Goal: Transaction & Acquisition: Purchase product/service

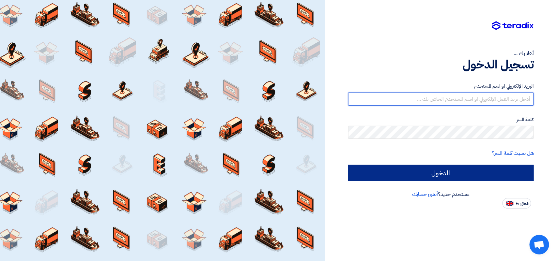
type input "[PERSON_NAME][EMAIL_ADDRESS][DOMAIN_NAME]"
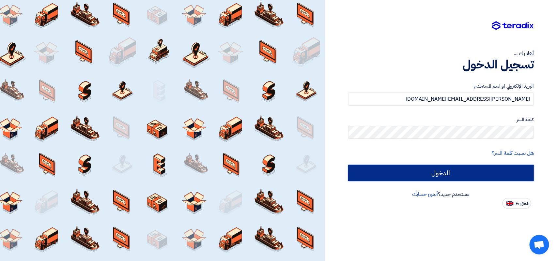
click at [462, 169] on input "الدخول" at bounding box center [441, 173] width 186 height 16
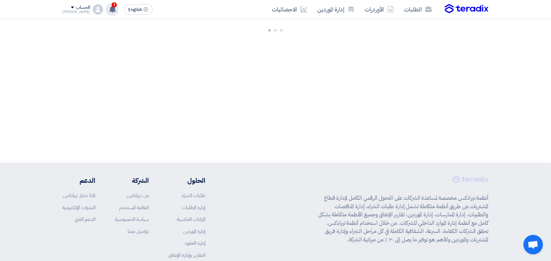
click at [109, 7] on icon at bounding box center [112, 9] width 7 height 7
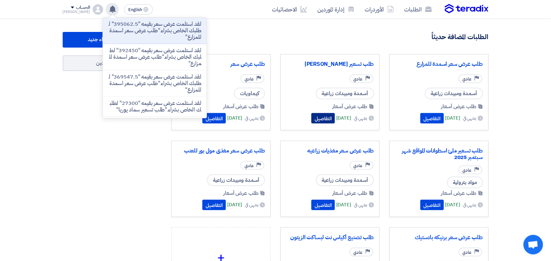
click at [320, 122] on button "التفاصيل" at bounding box center [322, 118] width 23 height 10
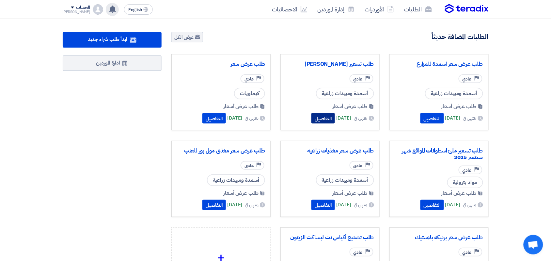
click at [315, 120] on button "التفاصيل" at bounding box center [322, 118] width 23 height 10
click at [315, 118] on button "التفاصيل" at bounding box center [322, 118] width 23 height 10
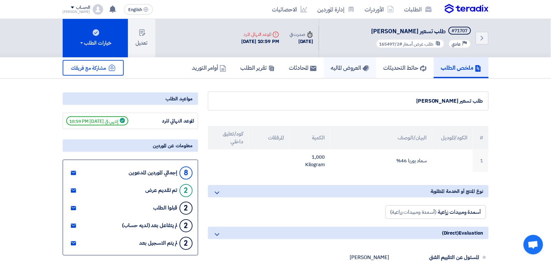
click at [341, 65] on h5 "العروض الماليه" at bounding box center [350, 68] width 38 height 8
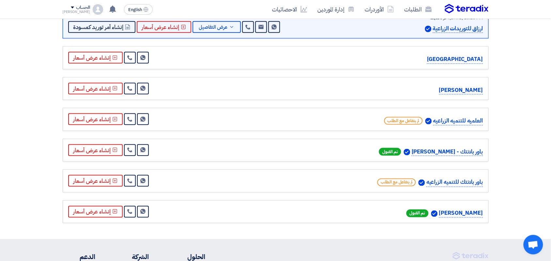
scroll to position [204, 0]
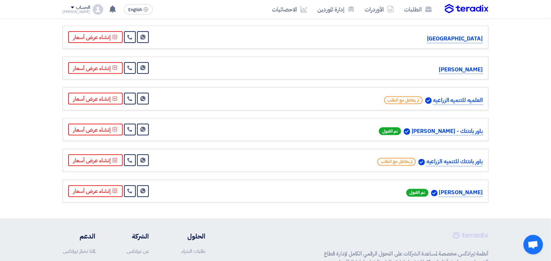
click at [468, 196] on p "[PERSON_NAME]" at bounding box center [461, 193] width 44 height 9
click at [454, 164] on p "باور بلانتك للتنميه الزراعيه" at bounding box center [454, 162] width 56 height 9
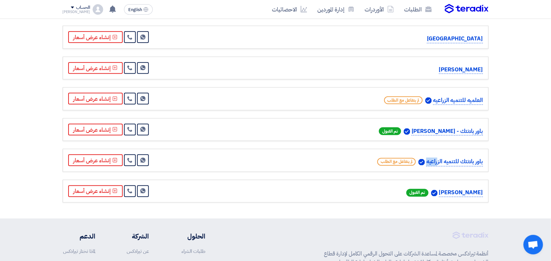
click at [454, 164] on p "باور بلانتك للتنميه الزراعيه" at bounding box center [454, 162] width 56 height 9
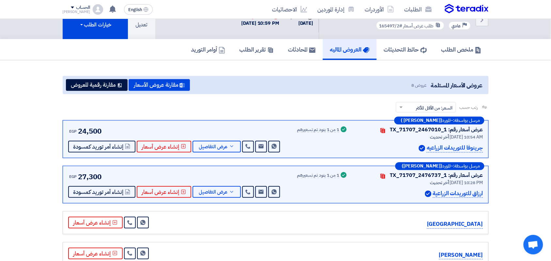
scroll to position [0, 0]
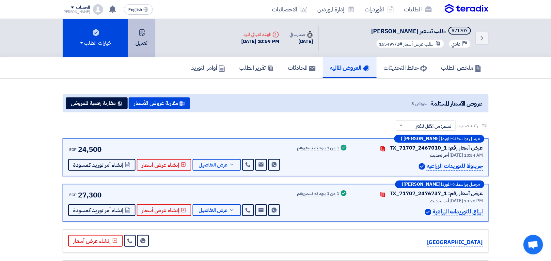
click at [142, 30] on icon at bounding box center [142, 32] width 7 height 7
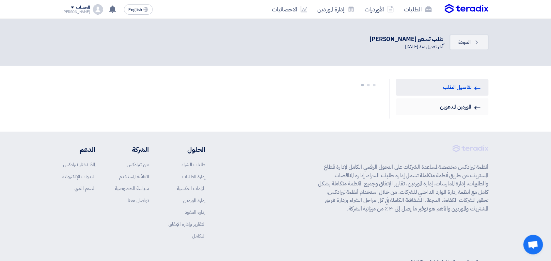
click at [454, 105] on link "Invited Suppliers الموردين المدعوين" at bounding box center [442, 107] width 92 height 17
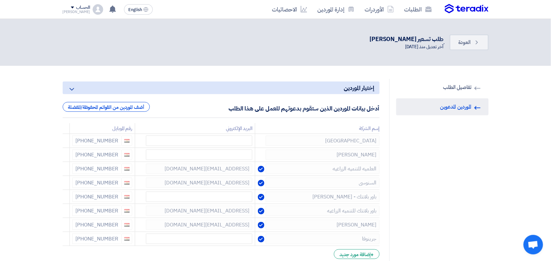
scroll to position [82, 0]
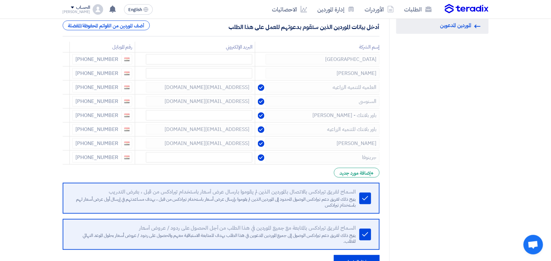
click at [345, 180] on form "إختيار الموردين Minimize/Maximize Category أدخل بيانات الموردين الذين ستقوم بدع…" at bounding box center [221, 135] width 317 height 270
click at [351, 175] on div "+ إضافة مورد جديد" at bounding box center [356, 173] width 45 height 10
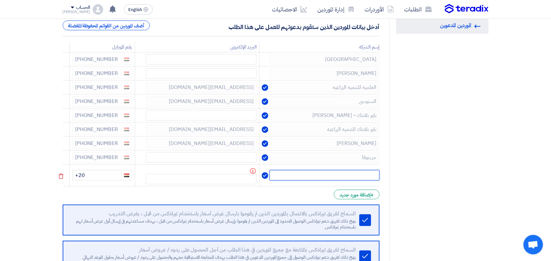
click at [354, 175] on input "text" at bounding box center [325, 175] width 110 height 10
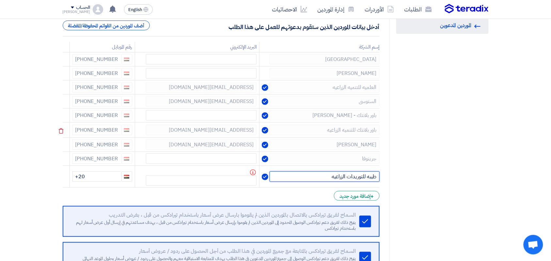
type input "طيبه للتوريدات الزراعيه"
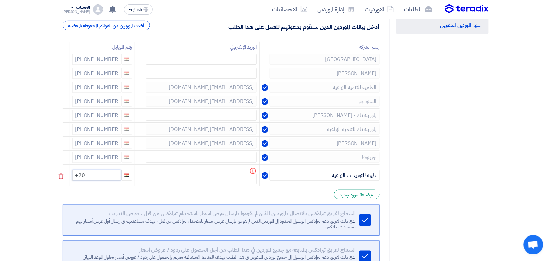
paste input
click at [113, 176] on input at bounding box center [96, 175] width 49 height 10
click at [108, 172] on input at bounding box center [96, 175] width 49 height 10
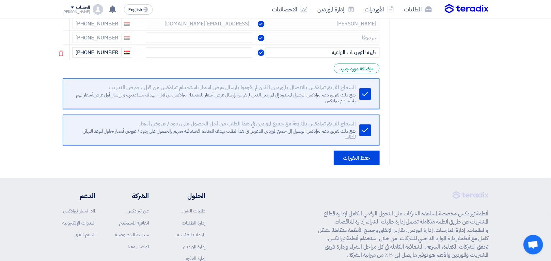
scroll to position [204, 0]
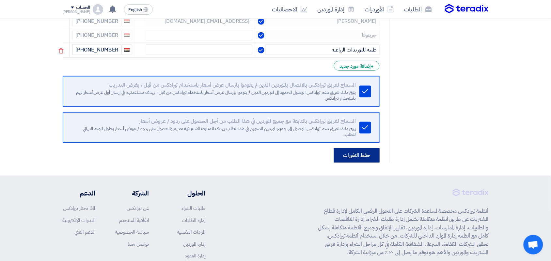
click at [363, 154] on button "حفظ التغيرات" at bounding box center [357, 155] width 46 height 14
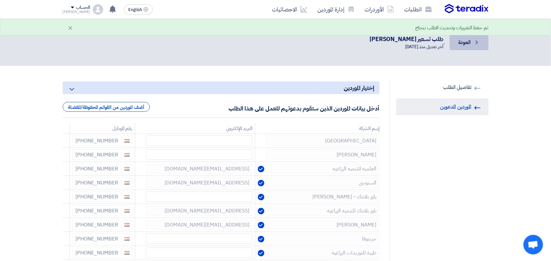
click at [463, 41] on span "العودة" at bounding box center [464, 43] width 12 height 8
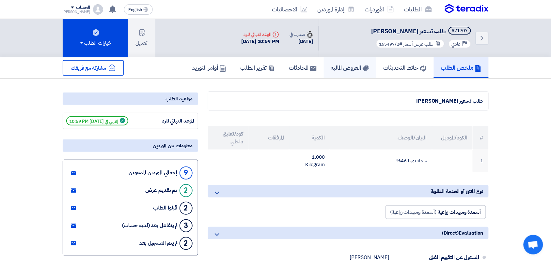
click at [343, 66] on h5 "العروض الماليه" at bounding box center [350, 68] width 38 height 8
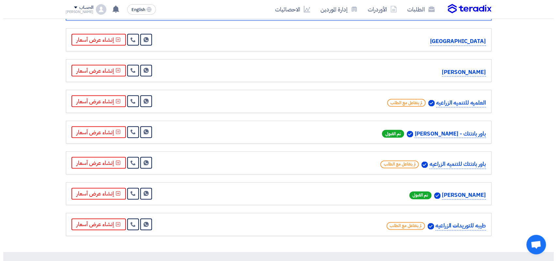
scroll to position [343, 0]
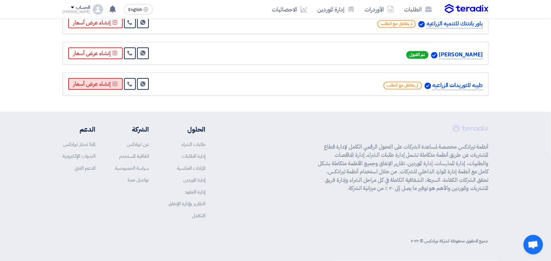
click at [109, 85] on button "إنشاء عرض أسعار" at bounding box center [95, 84] width 54 height 12
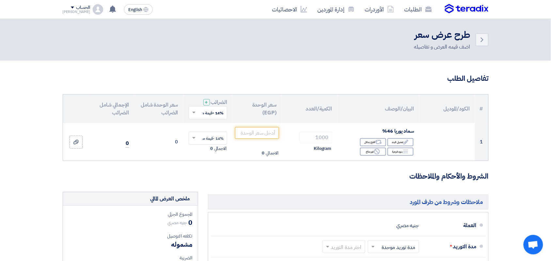
click at [211, 113] on input "text" at bounding box center [212, 113] width 26 height 11
click at [210, 136] on span "0% -معفى" at bounding box center [215, 136] width 18 height 6
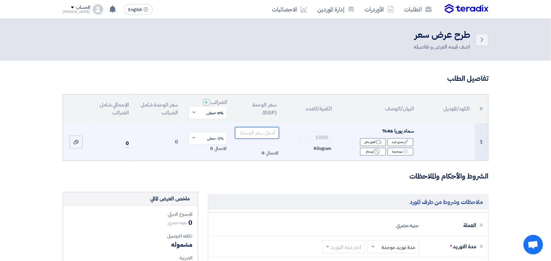
click at [253, 134] on input "number" at bounding box center [257, 133] width 44 height 12
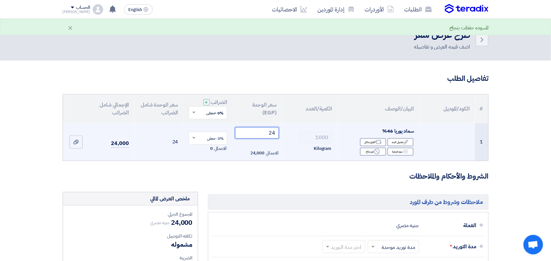
type input "24"
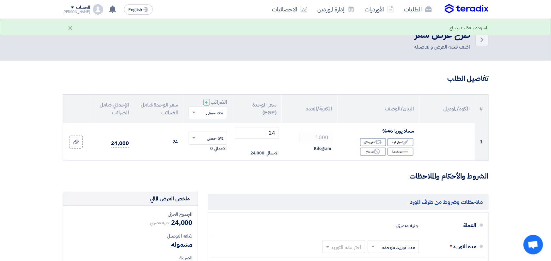
scroll to position [245, 0]
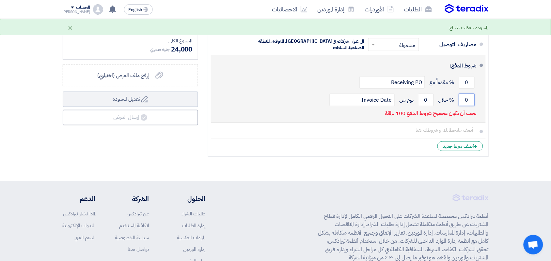
click at [471, 103] on input "0" at bounding box center [467, 100] width 16 height 12
type input "100"
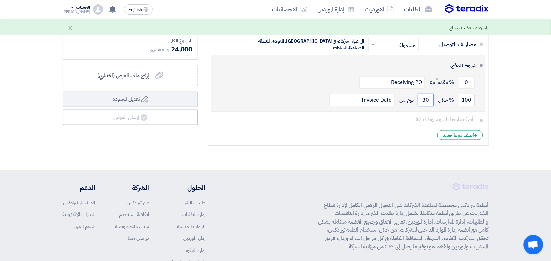
type input "3"
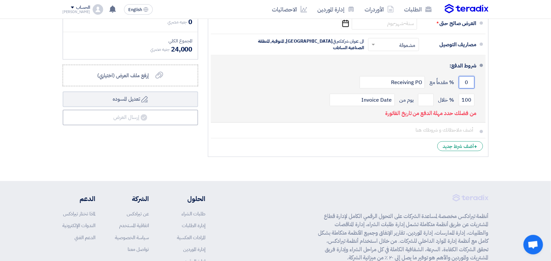
click at [469, 82] on input "0" at bounding box center [467, 82] width 16 height 12
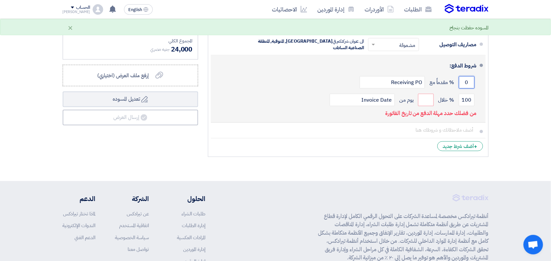
click at [469, 82] on input "0" at bounding box center [467, 82] width 16 height 12
type input "100"
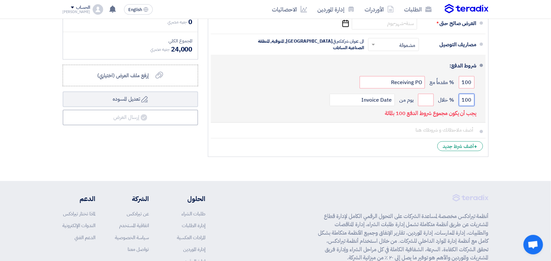
click at [469, 104] on input "100" at bounding box center [467, 100] width 16 height 12
type input "2"
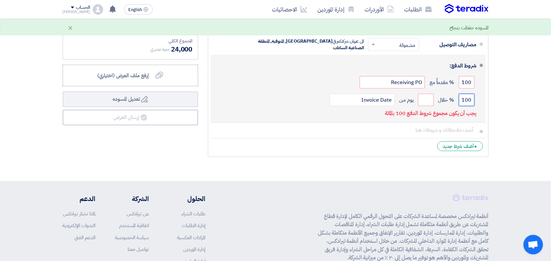
click at [464, 102] on input "100" at bounding box center [467, 100] width 16 height 12
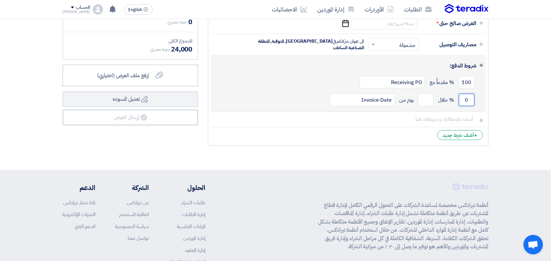
type input "0"
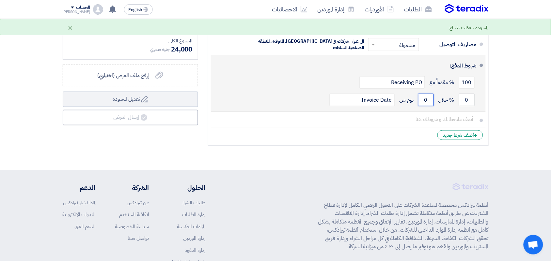
type input "0"
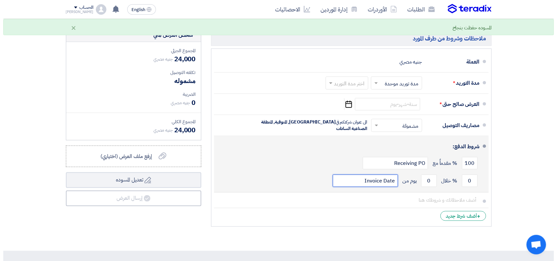
scroll to position [163, 0]
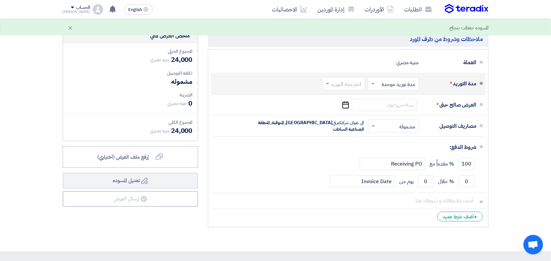
click at [340, 85] on input "text" at bounding box center [342, 84] width 39 height 9
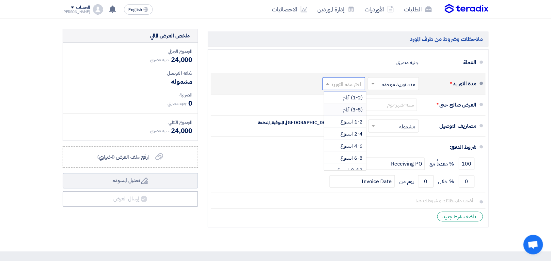
click at [345, 110] on span "(3-5) أيام" at bounding box center [353, 110] width 20 height 8
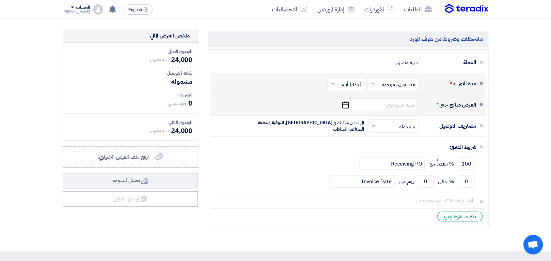
click at [345, 105] on icon "Pick a date" at bounding box center [345, 105] width 9 height 12
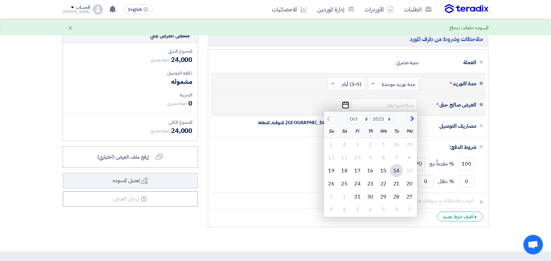
click at [397, 170] on div "14" at bounding box center [396, 170] width 13 height 13
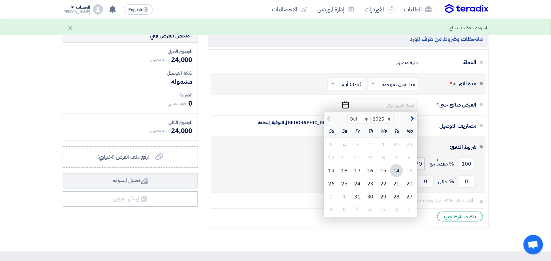
type input "[DATE]"
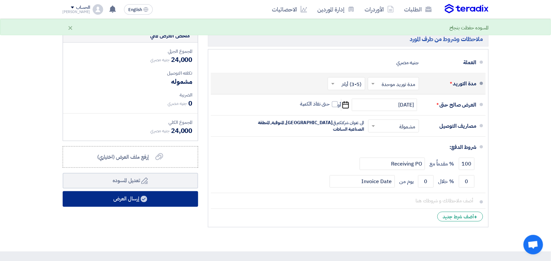
click at [122, 201] on button "إرسال العرض" at bounding box center [130, 200] width 135 height 16
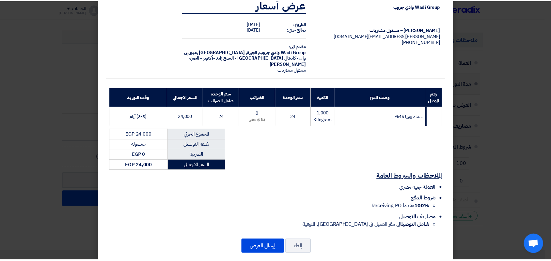
scroll to position [27, 0]
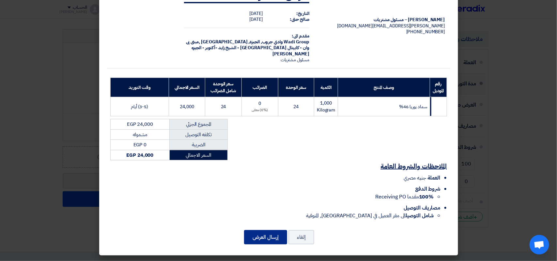
click at [272, 238] on button "إرسال العرض" at bounding box center [265, 237] width 43 height 14
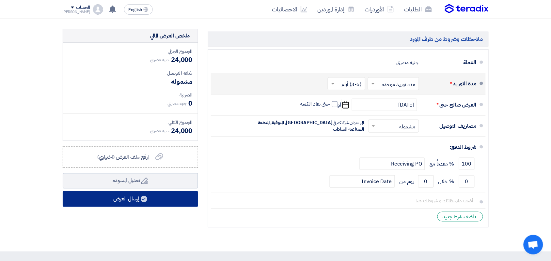
click at [128, 198] on button "إرسال العرض" at bounding box center [130, 200] width 135 height 16
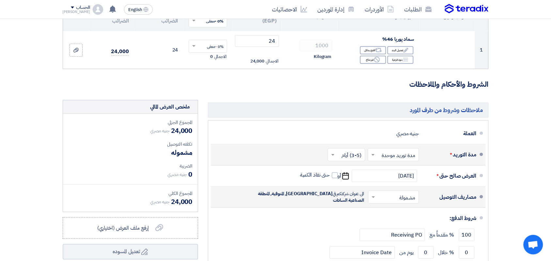
scroll to position [286, 0]
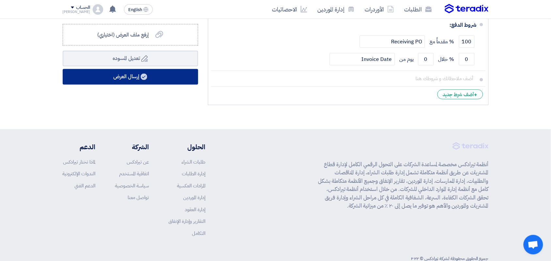
click at [154, 79] on button "إرسال العرض" at bounding box center [130, 77] width 135 height 16
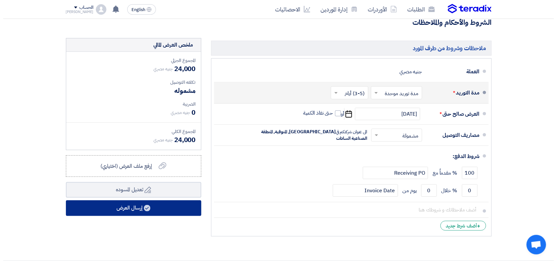
scroll to position [122, 0]
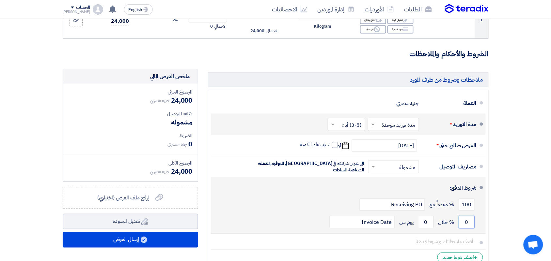
click at [462, 224] on input "0" at bounding box center [467, 222] width 16 height 12
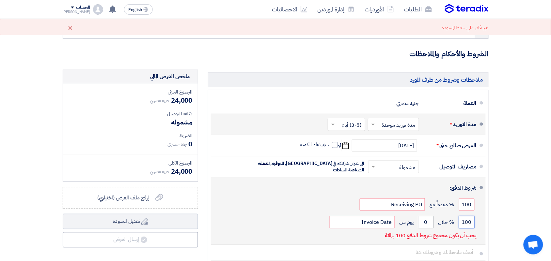
type input "100"
click at [425, 224] on input "0" at bounding box center [426, 222] width 16 height 12
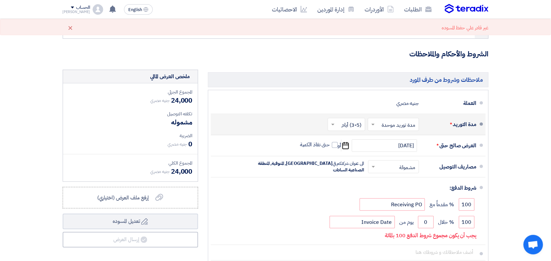
click at [70, 61] on form "تفاصيل الطلب # الكود/الموديل البيان/الوصف الكمية/العدد سعر الوحدة (EGP) الضرائب…" at bounding box center [276, 116] width 426 height 331
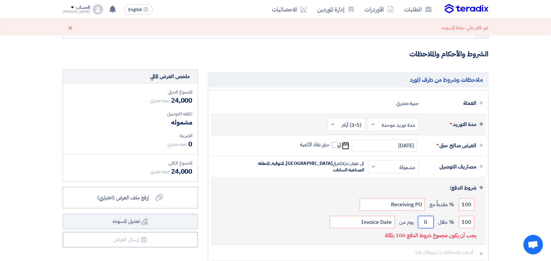
click at [429, 220] on input "0" at bounding box center [426, 222] width 16 height 12
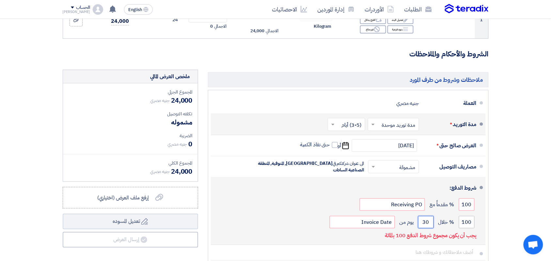
type input "30"
click at [466, 224] on input "100" at bounding box center [467, 222] width 16 height 12
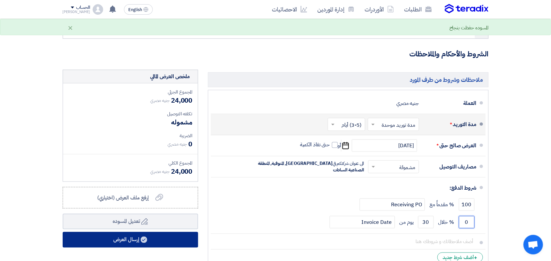
type input "0"
click at [172, 236] on button "إرسال العرض" at bounding box center [130, 240] width 135 height 16
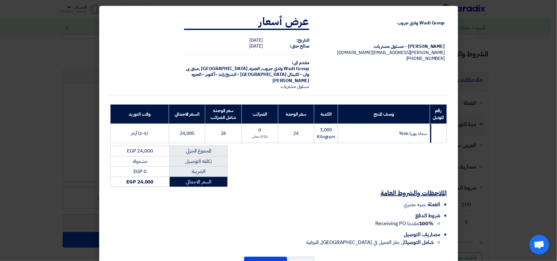
scroll to position [27, 0]
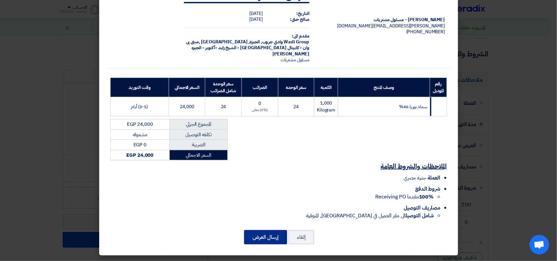
click at [272, 237] on button "إرسال العرض" at bounding box center [265, 237] width 43 height 14
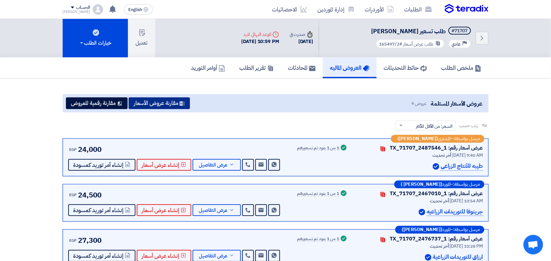
click at [152, 99] on button "مقارنة عروض الأسعار" at bounding box center [159, 104] width 61 height 12
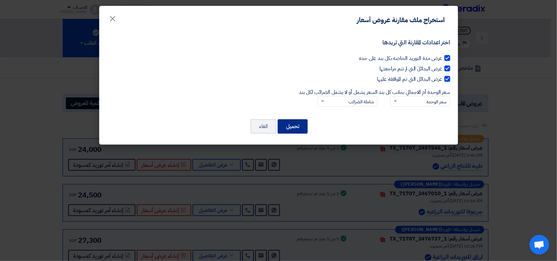
click at [296, 128] on button "تحميل" at bounding box center [293, 126] width 30 height 14
